Goal: Check status: Check status

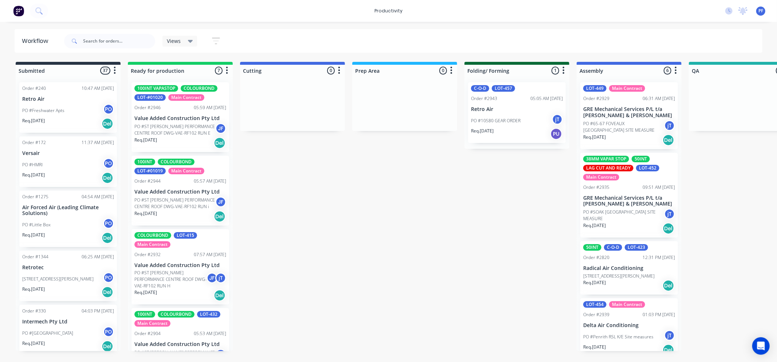
scroll to position [165, 0]
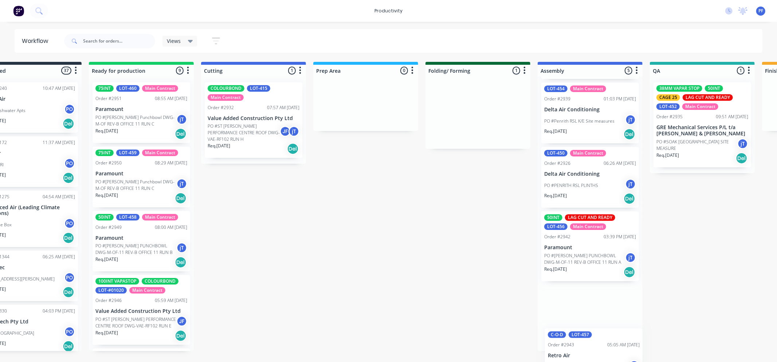
scroll to position [0, 43]
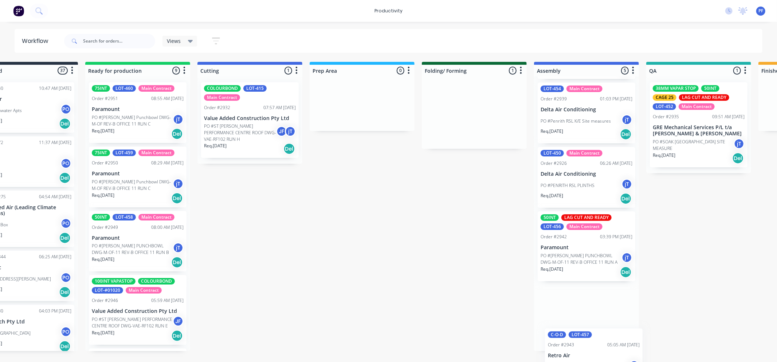
drag, startPoint x: 498, startPoint y: 107, endPoint x: 588, endPoint y: 336, distance: 245.6
click at [592, 339] on div "Submitted 37 Order #240 10:47 AM 24/09/24 Retro Air PO #Freshwater Apts PO Req.…" at bounding box center [665, 207] width 1426 height 290
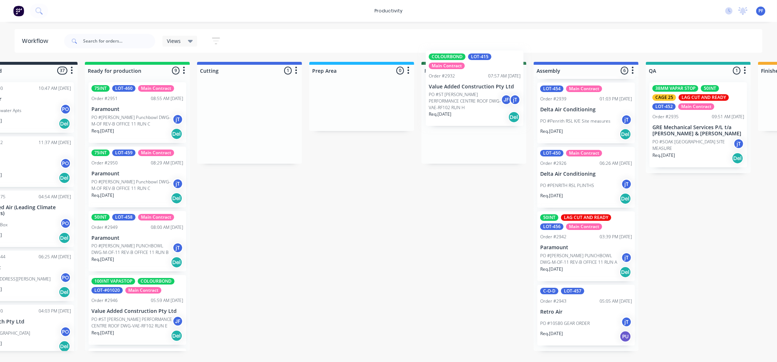
drag, startPoint x: 336, startPoint y: 112, endPoint x: 471, endPoint y: 89, distance: 137.1
click at [471, 89] on div "Submitted 37 Order #240 10:47 AM 24/09/24 Retro Air PO #Freshwater Apts PO Req.…" at bounding box center [665, 207] width 1426 height 290
